Goal: Task Accomplishment & Management: Manage account settings

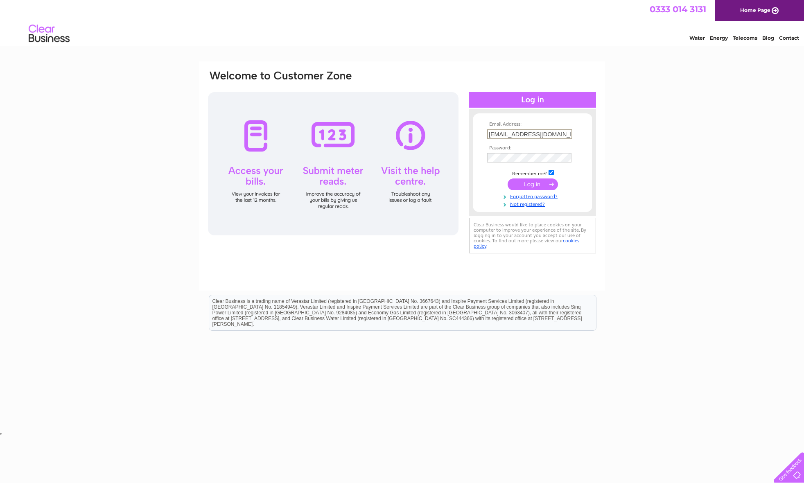
type input "thoyle06@aol.com"
click at [624, 174] on div "Email Address: thoyle06@aol.com Password:" at bounding box center [402, 245] width 804 height 369
click at [533, 183] on input "submit" at bounding box center [533, 183] width 50 height 11
click at [530, 187] on input "submit" at bounding box center [533, 183] width 50 height 11
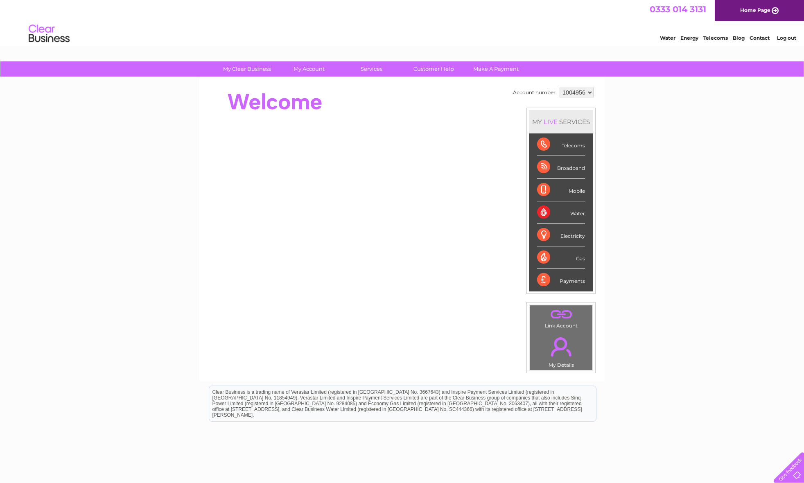
click at [572, 147] on div "Telecoms" at bounding box center [561, 144] width 48 height 23
click at [545, 147] on div "Telecoms" at bounding box center [561, 144] width 48 height 23
click at [548, 168] on div "Broadband" at bounding box center [561, 167] width 48 height 23
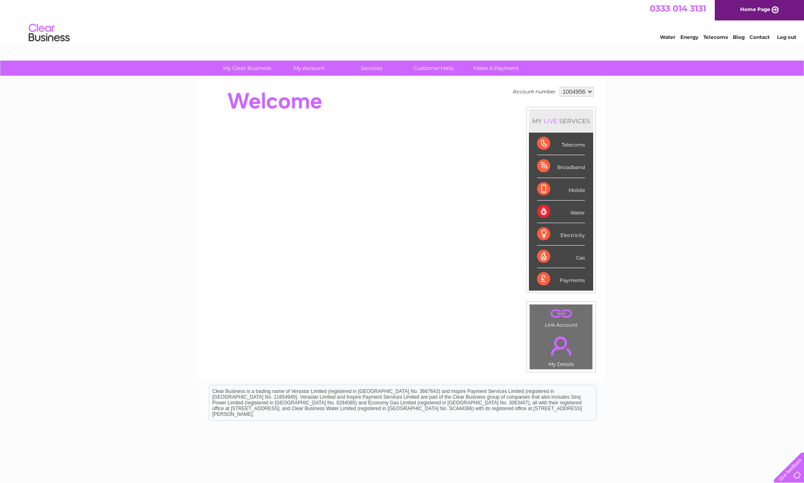
scroll to position [2, 0]
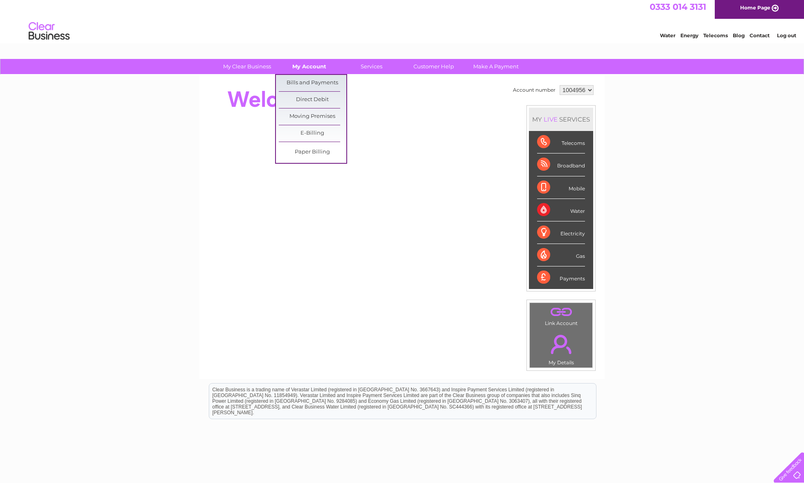
click at [308, 65] on link "My Account" at bounding box center [309, 66] width 68 height 15
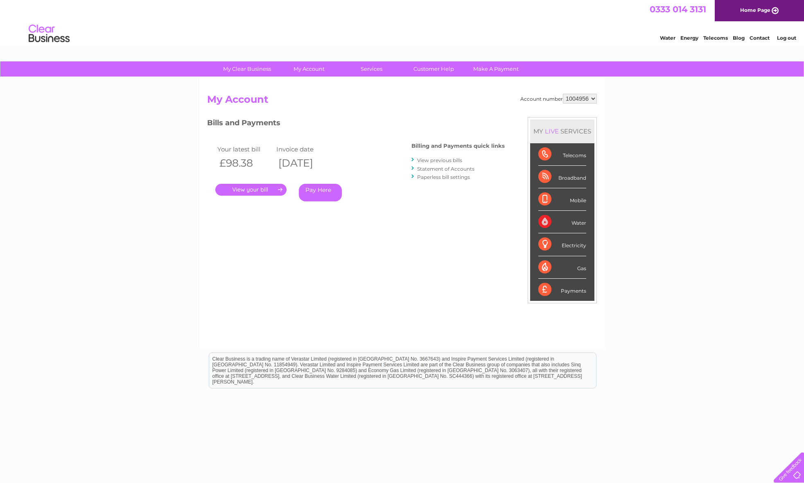
click at [254, 189] on link "." at bounding box center [250, 190] width 71 height 12
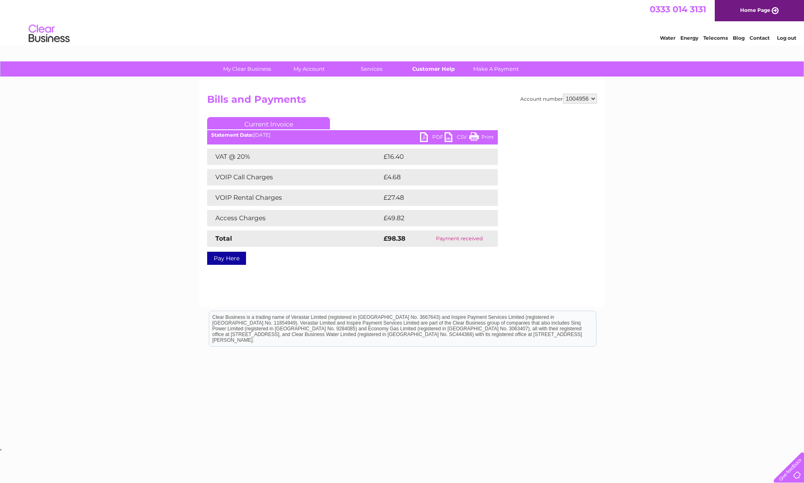
click at [433, 69] on link "Customer Help" at bounding box center [434, 68] width 68 height 15
